Goal: Task Accomplishment & Management: Use online tool/utility

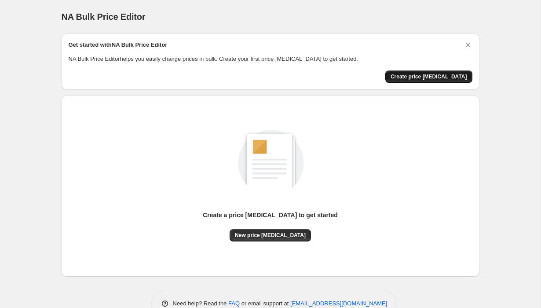
click at [416, 77] on span "Create price [MEDICAL_DATA]" at bounding box center [429, 76] width 77 height 7
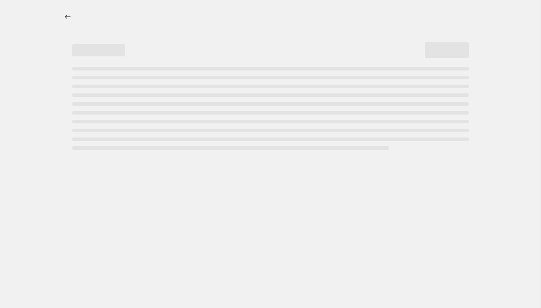
select select "percentage"
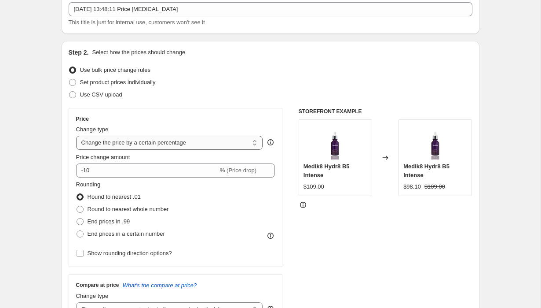
scroll to position [54, 0]
click at [138, 142] on select "Change the price to a certain amount Change the price by a certain amount Chang…" at bounding box center [169, 143] width 187 height 14
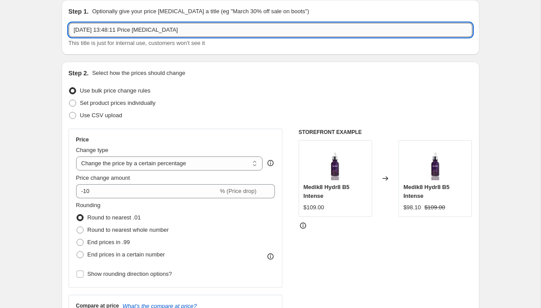
click at [157, 28] on input "[DATE] 13:48:11 Price [MEDICAL_DATA]" at bounding box center [271, 30] width 404 height 14
click at [157, 28] on input "[DATE] 13:48:11 Price chaange job" at bounding box center [271, 30] width 404 height 14
type input "August Flash Sale"
click at [130, 167] on select "Change the price to a certain amount Change the price by a certain amount Chang…" at bounding box center [169, 163] width 187 height 14
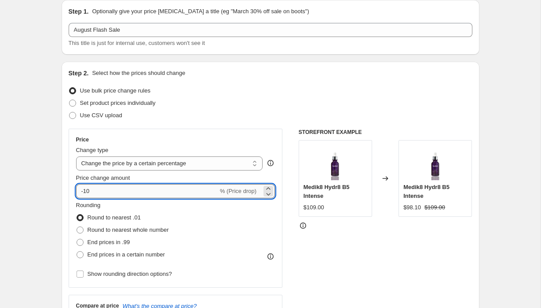
click at [118, 191] on input "-10" at bounding box center [147, 191] width 142 height 14
drag, startPoint x: 85, startPoint y: 195, endPoint x: 15, endPoint y: 194, distance: 70.0
click at [268, 194] on icon at bounding box center [268, 193] width 9 height 9
type input "1"
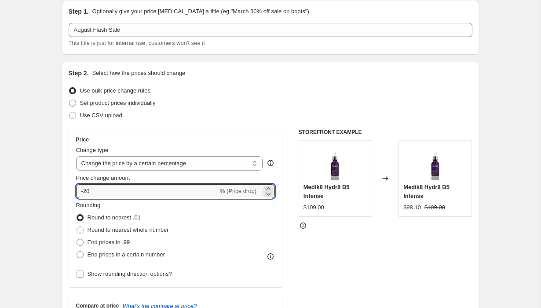
type input "-20"
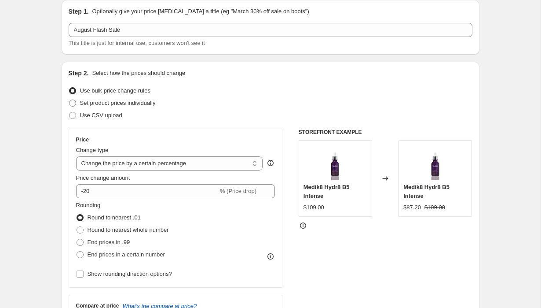
click at [184, 124] on div "Step 2. Select how the prices should change Use bulk price change rules Set pro…" at bounding box center [271, 216] width 404 height 295
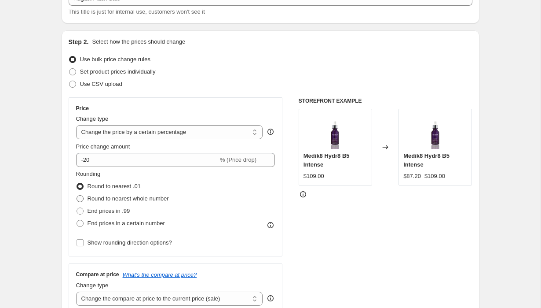
scroll to position [67, 0]
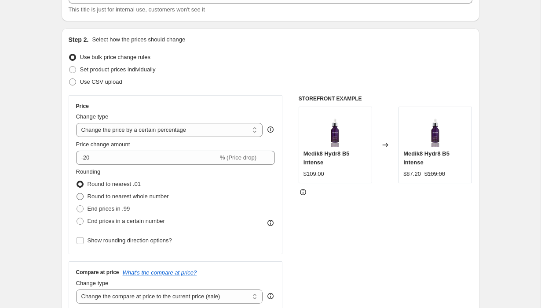
click at [87, 202] on label "Round to nearest whole number" at bounding box center [122, 196] width 93 height 12
click at [77, 193] on input "Round to nearest whole number" at bounding box center [77, 193] width 0 height 0
radio input "true"
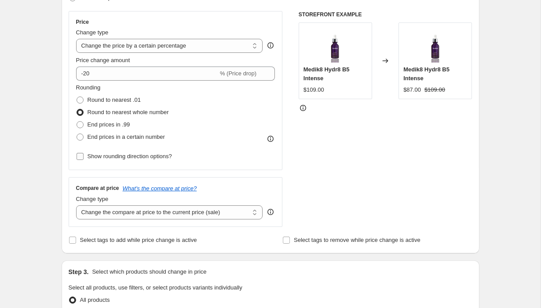
scroll to position [153, 0]
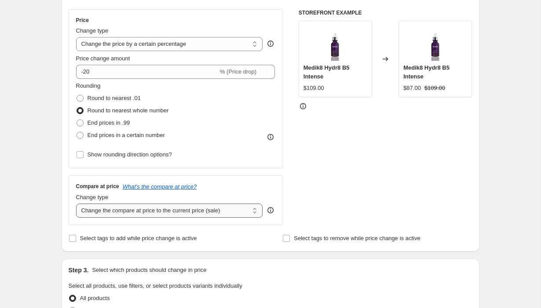
click at [106, 214] on select "Change the compare at price to the current price (sale) Change the compare at p…" at bounding box center [169, 210] width 187 height 14
click at [184, 211] on select "Change the compare at price to the current price (sale) Change the compare at p…" at bounding box center [169, 210] width 187 height 14
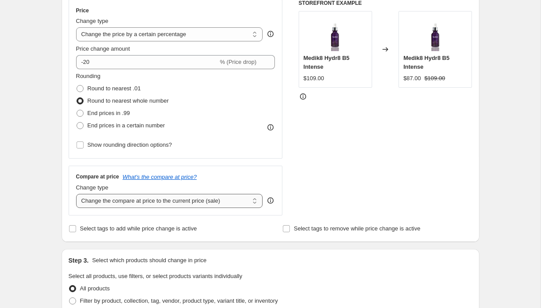
click at [198, 203] on select "Change the compare at price to the current price (sale) Change the compare at p…" at bounding box center [169, 201] width 187 height 14
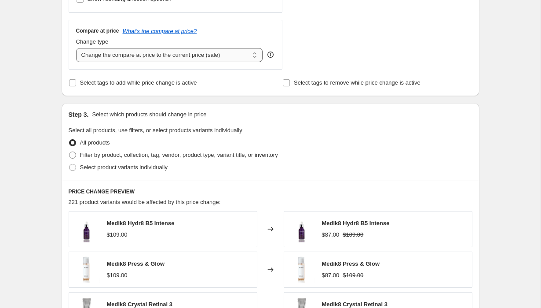
scroll to position [309, 0]
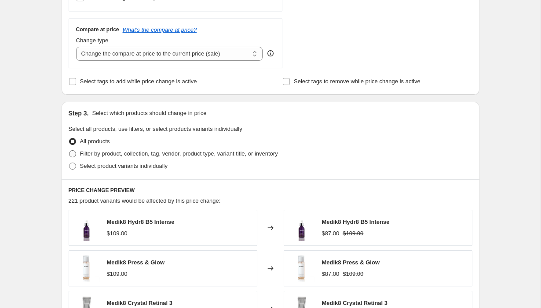
click at [75, 154] on span at bounding box center [72, 153] width 7 height 7
click at [70, 151] on input "Filter by product, collection, tag, vendor, product type, variant title, or inv…" at bounding box center [69, 150] width 0 height 0
radio input "true"
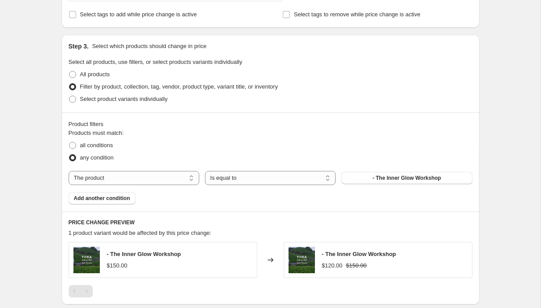
scroll to position [377, 0]
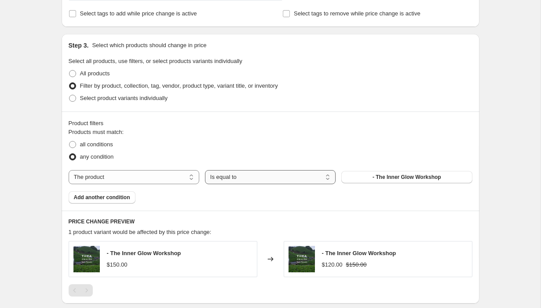
click at [225, 176] on select "Is equal to Is not equal to" at bounding box center [270, 177] width 131 height 14
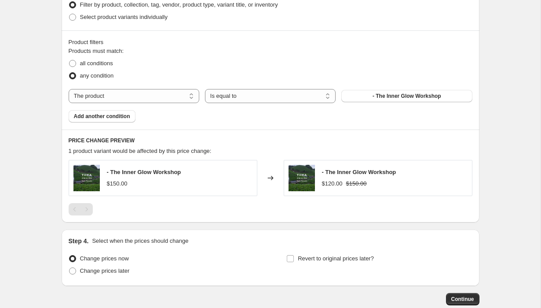
scroll to position [408, 0]
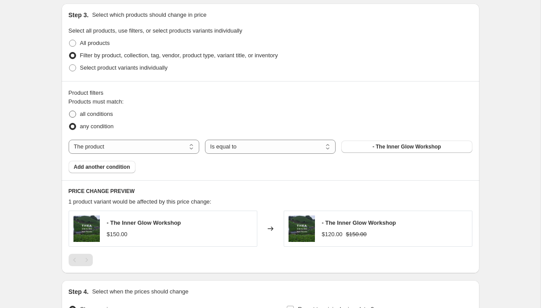
click at [76, 115] on span at bounding box center [72, 113] width 7 height 7
click at [70, 111] on input "all conditions" at bounding box center [69, 110] width 0 height 0
radio input "true"
click at [74, 126] on span at bounding box center [72, 126] width 7 height 7
click at [70, 123] on input "any condition" at bounding box center [69, 123] width 0 height 0
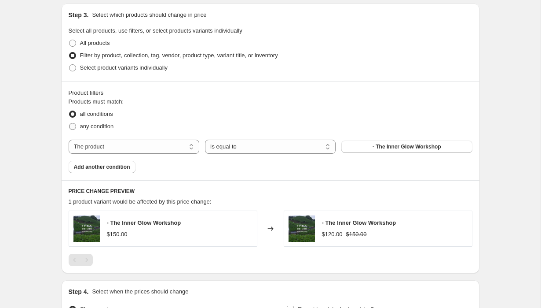
radio input "true"
click at [110, 144] on select "The product The product's collection The product's tag The product's vendor The…" at bounding box center [134, 147] width 131 height 14
click at [103, 140] on select "The product The product's collection The product's tag The product's vendor The…" at bounding box center [134, 147] width 131 height 14
click at [101, 151] on select "The product The product's collection The product's tag The product's vendor The…" at bounding box center [134, 147] width 131 height 14
select select "collection"
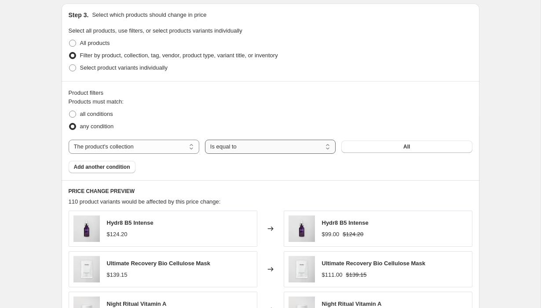
click at [239, 145] on select "Is equal to Is not equal to" at bounding box center [270, 147] width 131 height 14
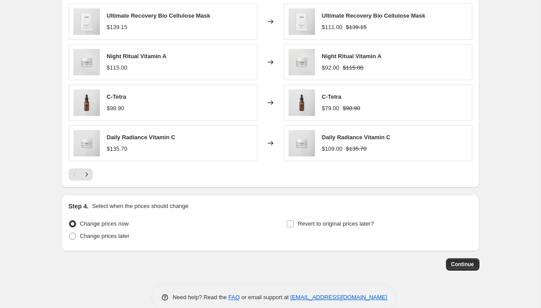
scroll to position [656, 0]
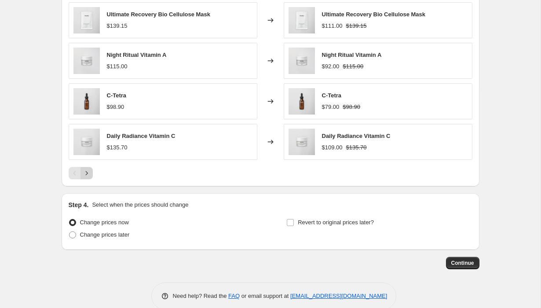
click at [84, 173] on icon "Next" at bounding box center [86, 173] width 9 height 9
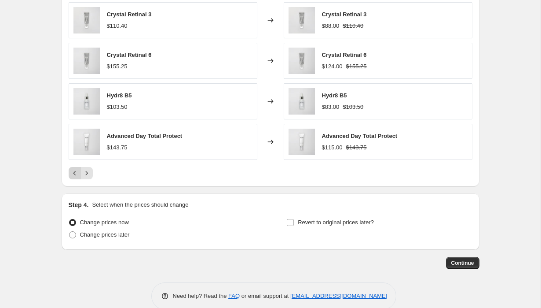
click at [76, 174] on icon "Previous" at bounding box center [74, 173] width 9 height 9
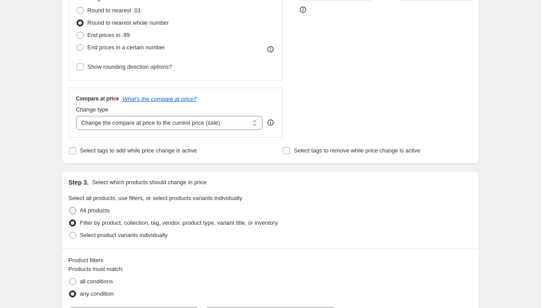
scroll to position [320, 0]
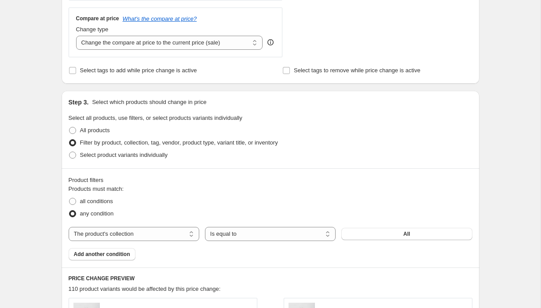
click at [405, 242] on div "Products must match: all conditions any condition The product The product's col…" at bounding box center [271, 222] width 404 height 76
click at [398, 230] on button "All" at bounding box center [407, 234] width 131 height 12
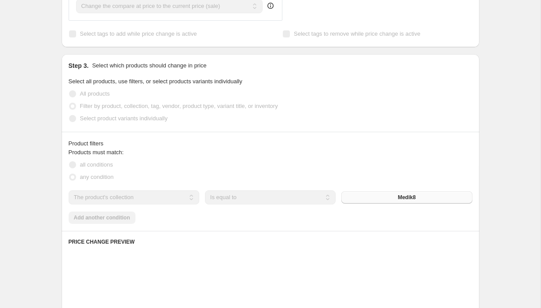
scroll to position [358, 0]
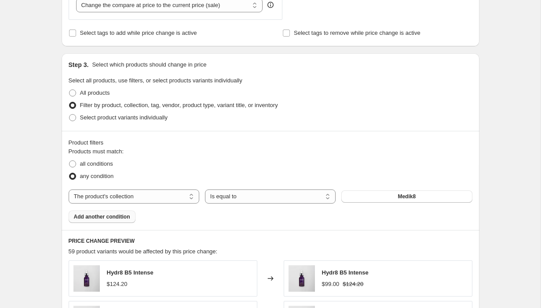
click at [94, 215] on span "Add another condition" at bounding box center [102, 216] width 56 height 7
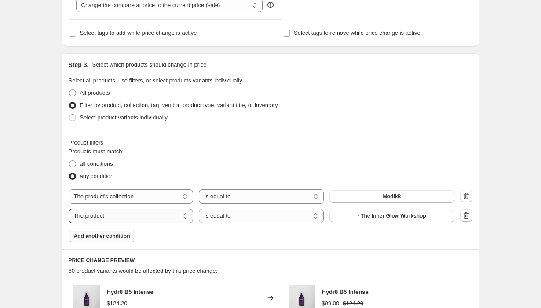
click at [144, 212] on select "The product The product's collection The product's tag The product's vendor The…" at bounding box center [131, 216] width 125 height 14
select select "collection"
click at [466, 215] on icon "button" at bounding box center [466, 215] width 9 height 9
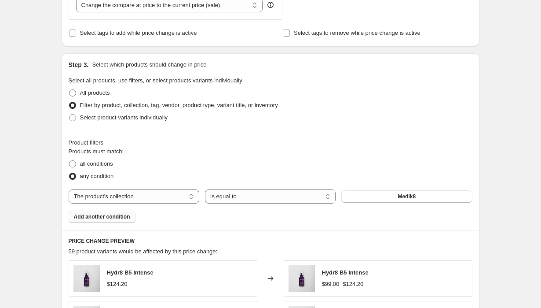
click at [81, 220] on button "Add another condition" at bounding box center [102, 216] width 67 height 12
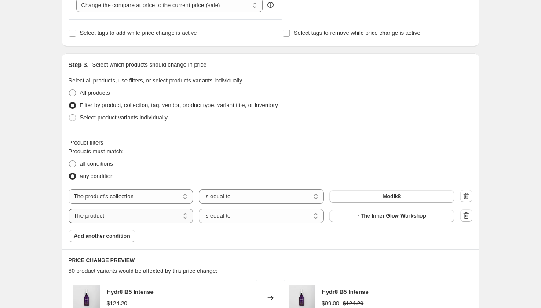
click at [120, 217] on select "The product The product's collection The product's tag The product's vendor The…" at bounding box center [131, 216] width 125 height 14
select select "collection"
click at [395, 217] on span "All" at bounding box center [392, 215] width 7 height 7
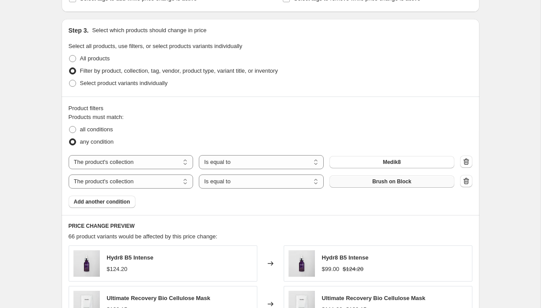
scroll to position [405, 0]
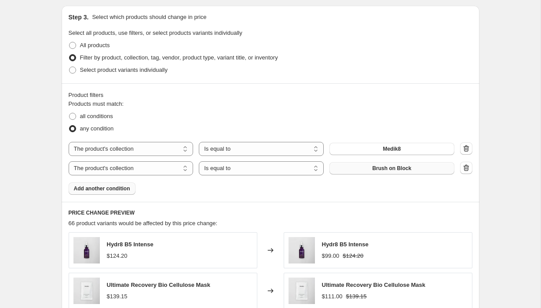
click at [96, 190] on span "Add another condition" at bounding box center [102, 188] width 56 height 7
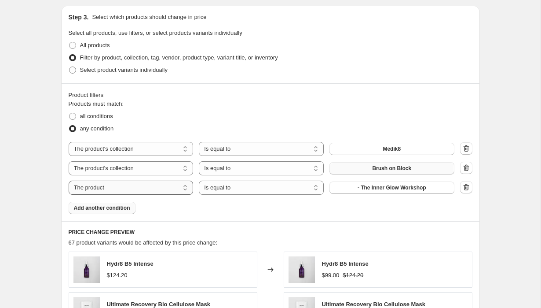
click at [151, 186] on select "The product The product's collection The product's tag The product's vendor The…" at bounding box center [131, 187] width 125 height 14
select select "collection"
click at [373, 191] on button "All" at bounding box center [392, 187] width 125 height 12
click at [97, 208] on span "Add another condition" at bounding box center [102, 207] width 56 height 7
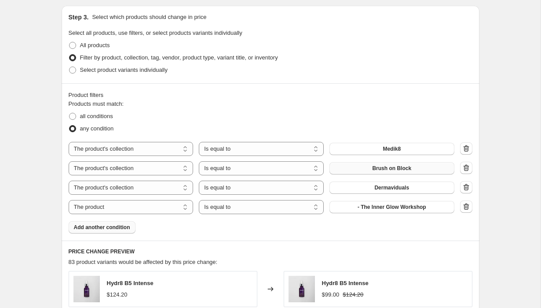
click at [97, 208] on select "The product The product's collection The product's tag The product's vendor The…" at bounding box center [131, 207] width 125 height 14
select select "collection"
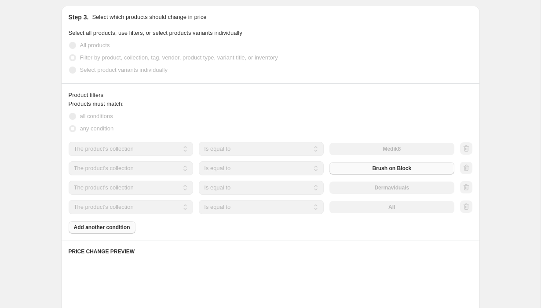
click at [255, 208] on select "Is equal to Is not equal to" at bounding box center [261, 207] width 125 height 14
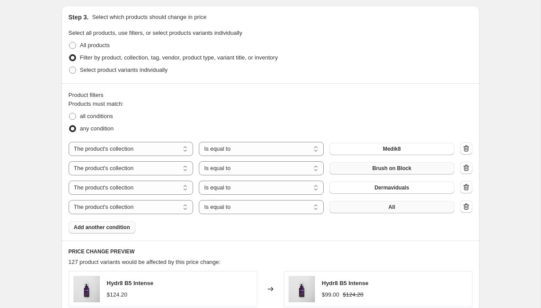
click at [401, 203] on button "All" at bounding box center [392, 207] width 125 height 12
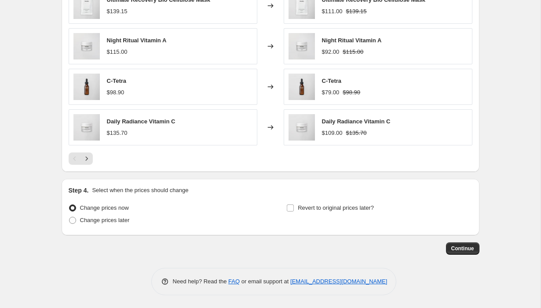
scroll to position [729, 0]
click at [461, 247] on span "Continue" at bounding box center [463, 247] width 23 height 7
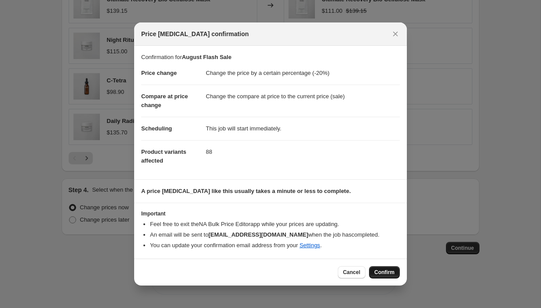
click at [382, 272] on span "Confirm" at bounding box center [385, 272] width 20 height 7
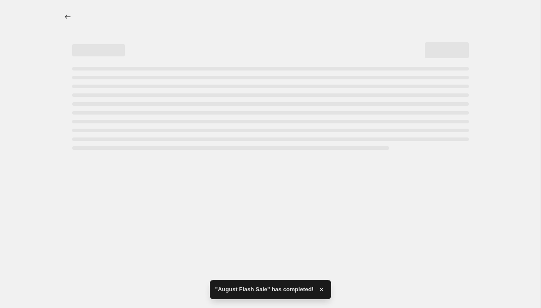
select select "percentage"
select select "collection"
